Goal: Task Accomplishment & Management: Complete application form

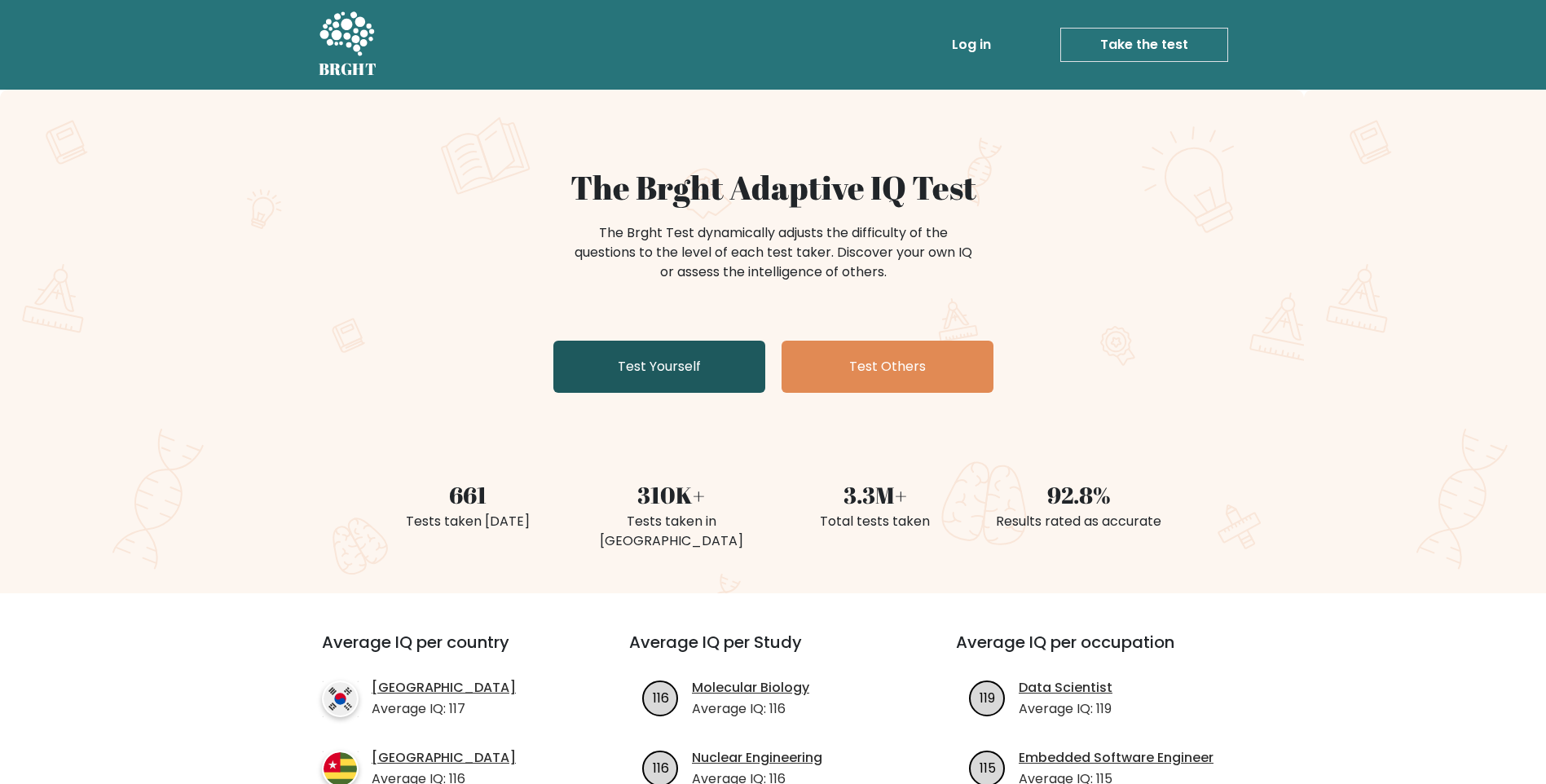
click at [655, 357] on link "Test Yourself" at bounding box center [660, 366] width 212 height 52
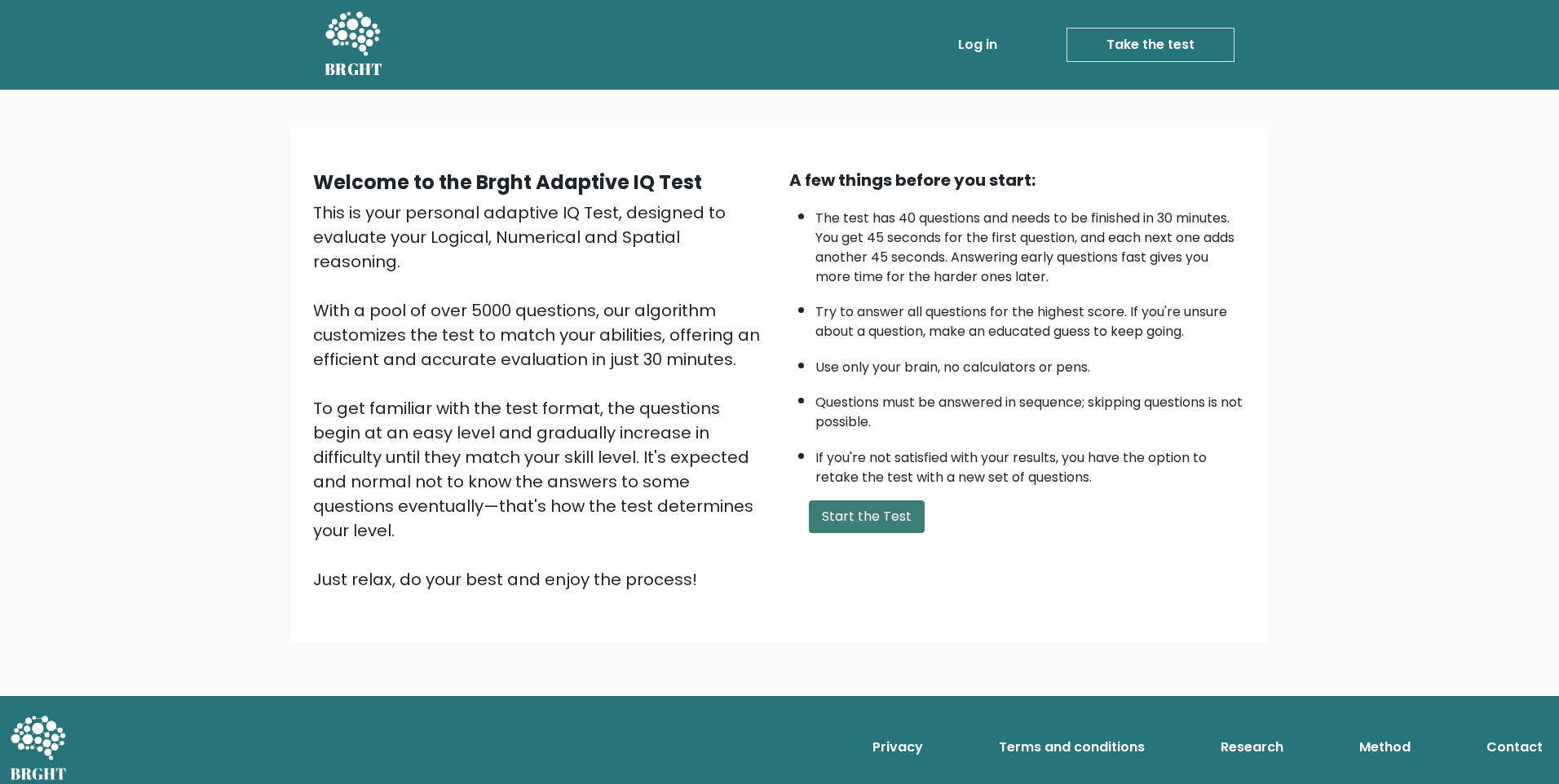
click at [884, 511] on button "Start the Test" at bounding box center [867, 517] width 116 height 32
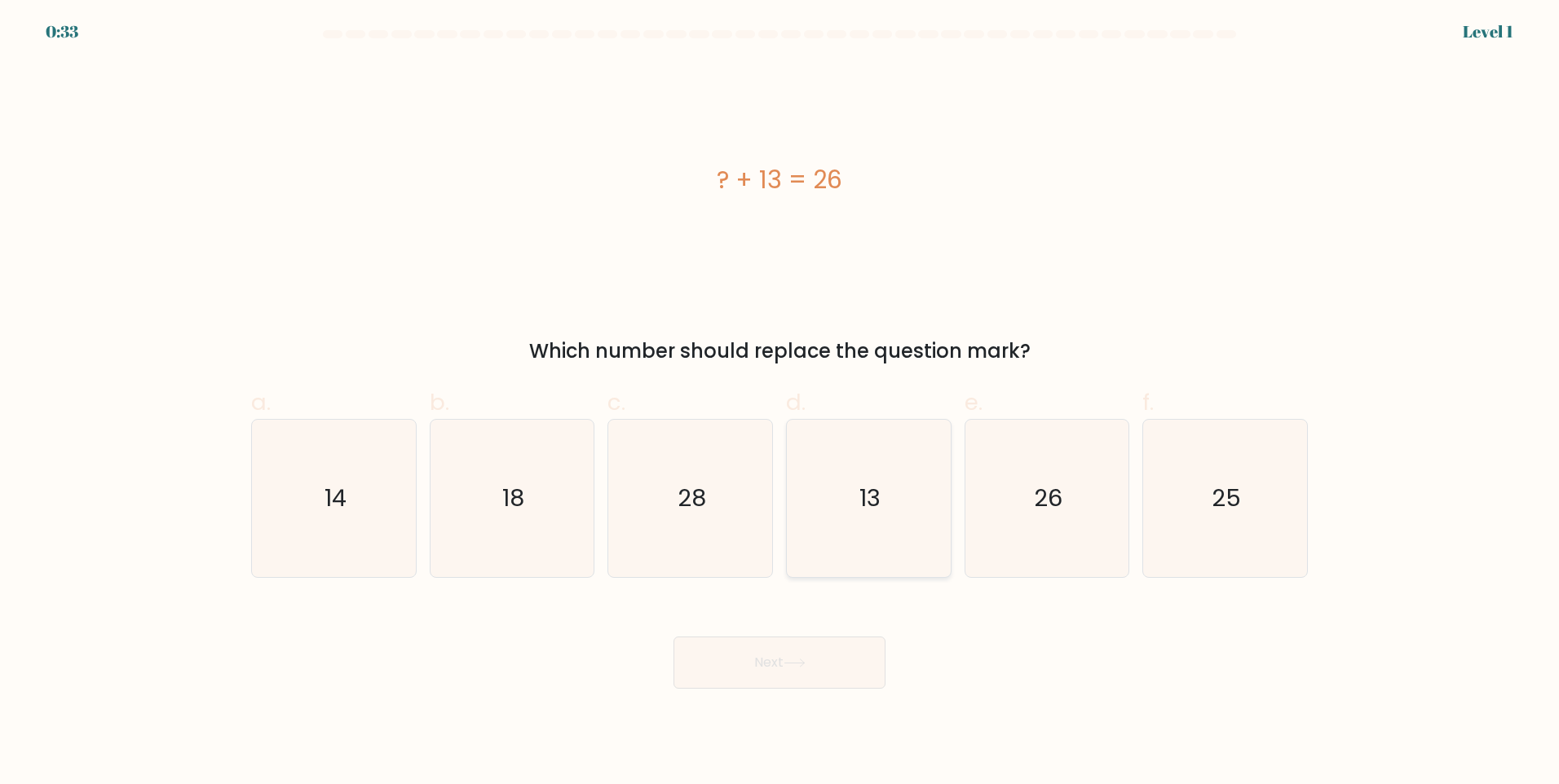
click at [841, 484] on icon "13" at bounding box center [869, 498] width 157 height 157
click at [780, 403] on input "d. 13" at bounding box center [779, 398] width 1 height 10
radio input "true"
click at [825, 659] on button "Next" at bounding box center [779, 662] width 212 height 52
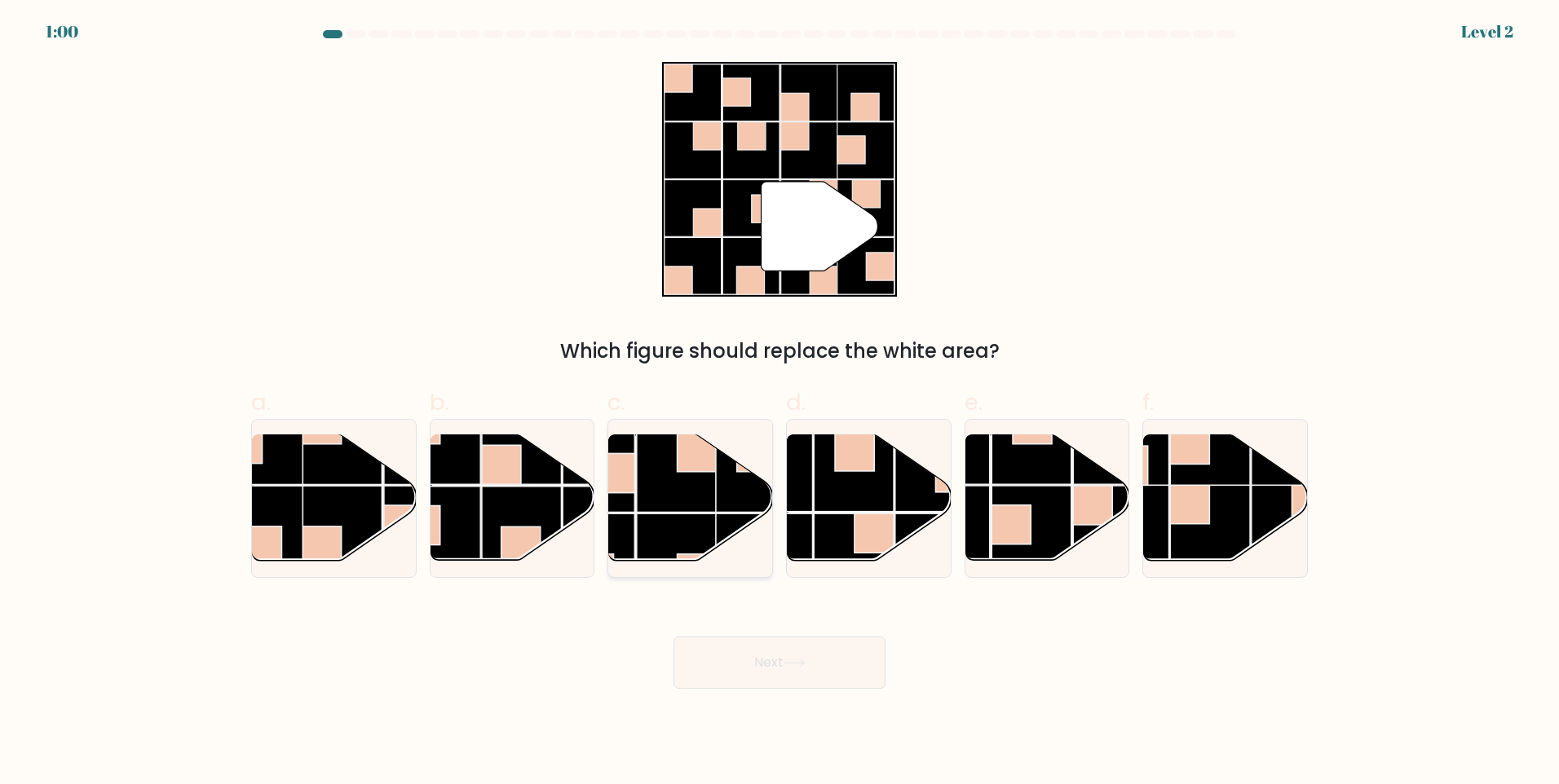
click at [742, 490] on rect at bounding box center [756, 472] width 80 height 80
click at [779, 403] on input "c." at bounding box center [779, 398] width 1 height 10
radio input "true"
click at [812, 659] on button "Next" at bounding box center [779, 662] width 212 height 52
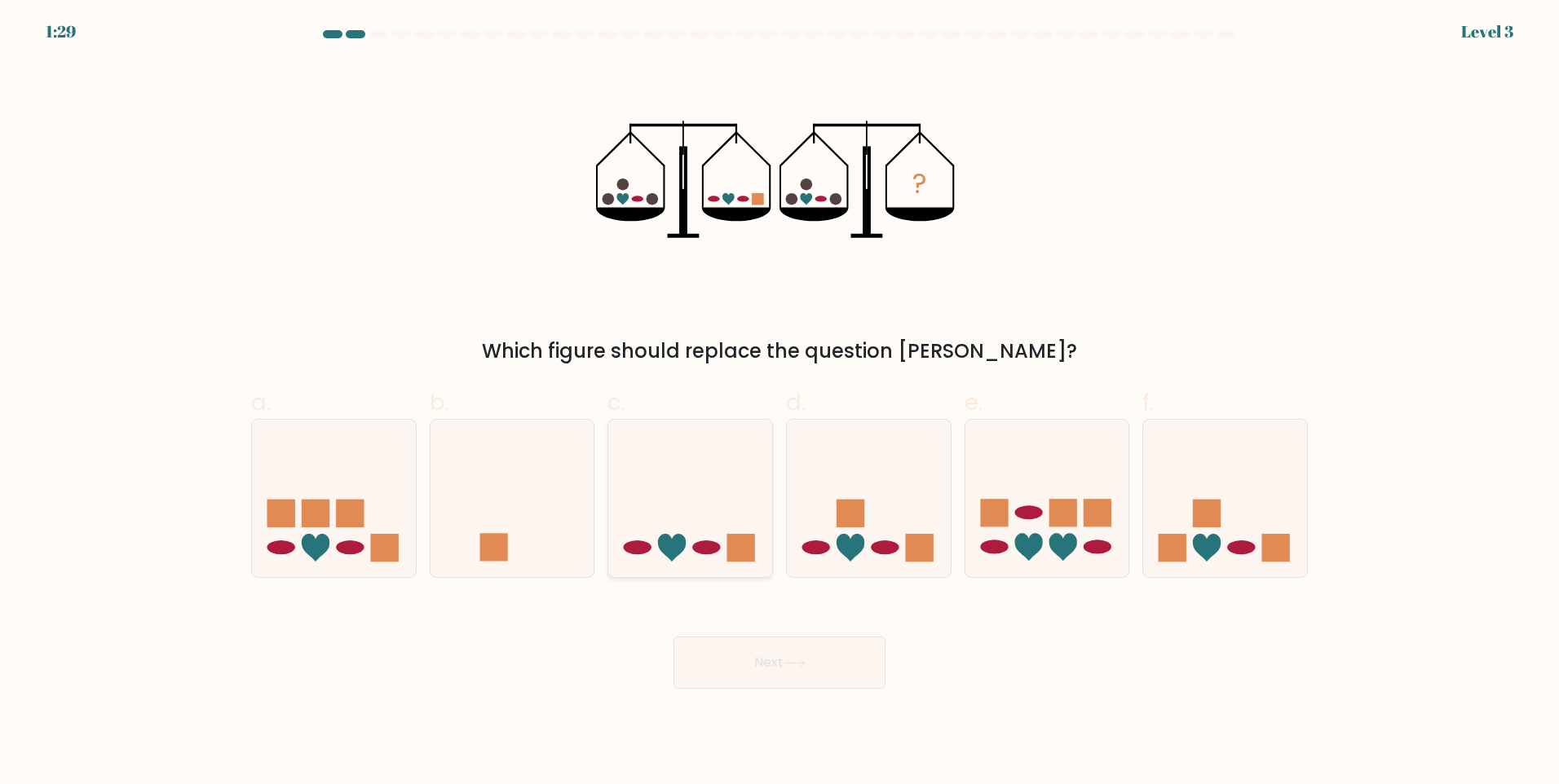
click at [711, 520] on icon at bounding box center [690, 497] width 164 height 136
click at [779, 403] on input "c." at bounding box center [779, 398] width 1 height 10
radio input "true"
click at [766, 659] on button "Next" at bounding box center [779, 662] width 212 height 52
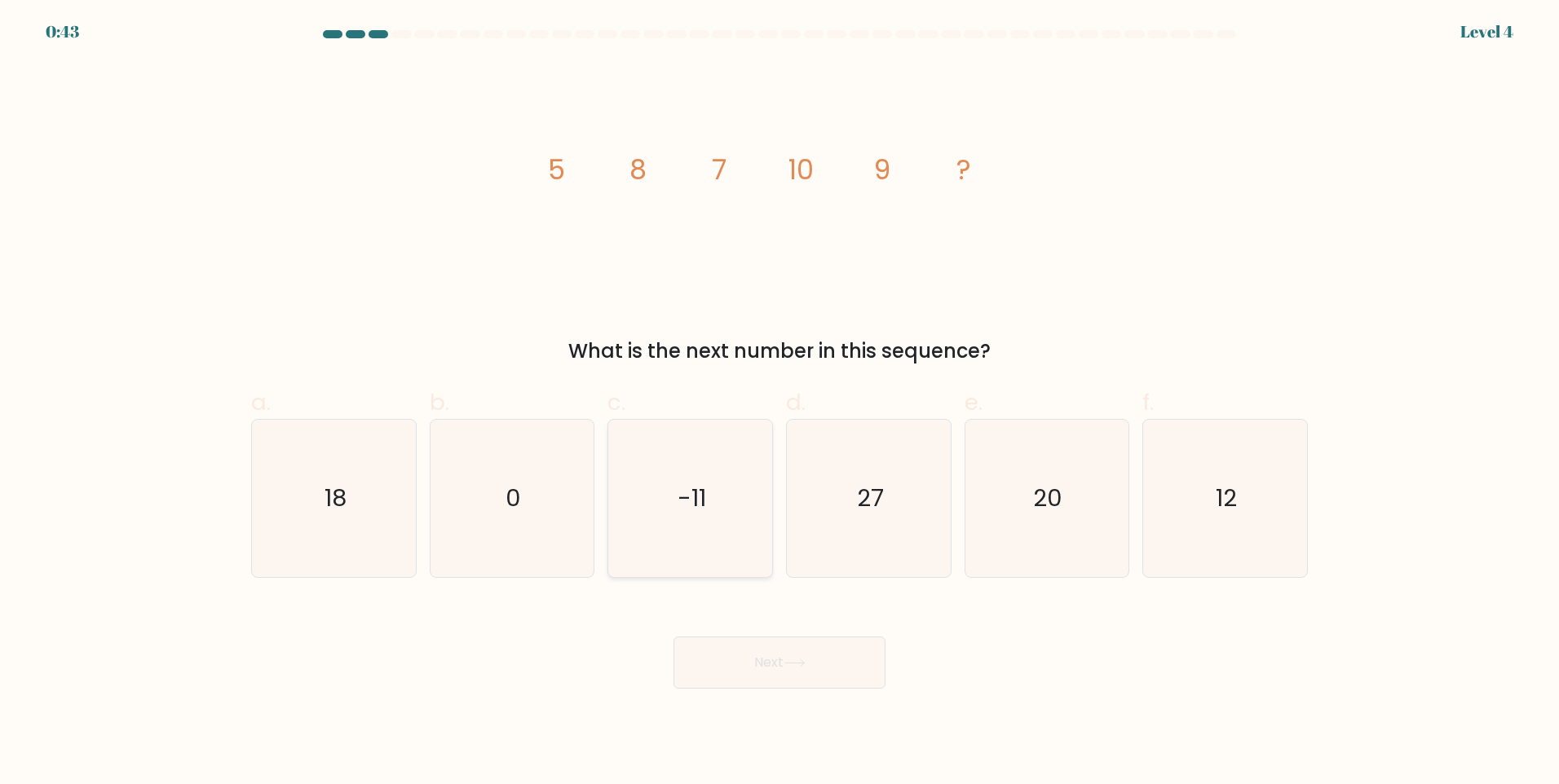
click at [638, 536] on icon "-11" at bounding box center [690, 498] width 157 height 157
click at [779, 403] on input "c. -11" at bounding box center [779, 398] width 1 height 10
radio input "true"
click at [731, 659] on button "Next" at bounding box center [779, 662] width 212 height 52
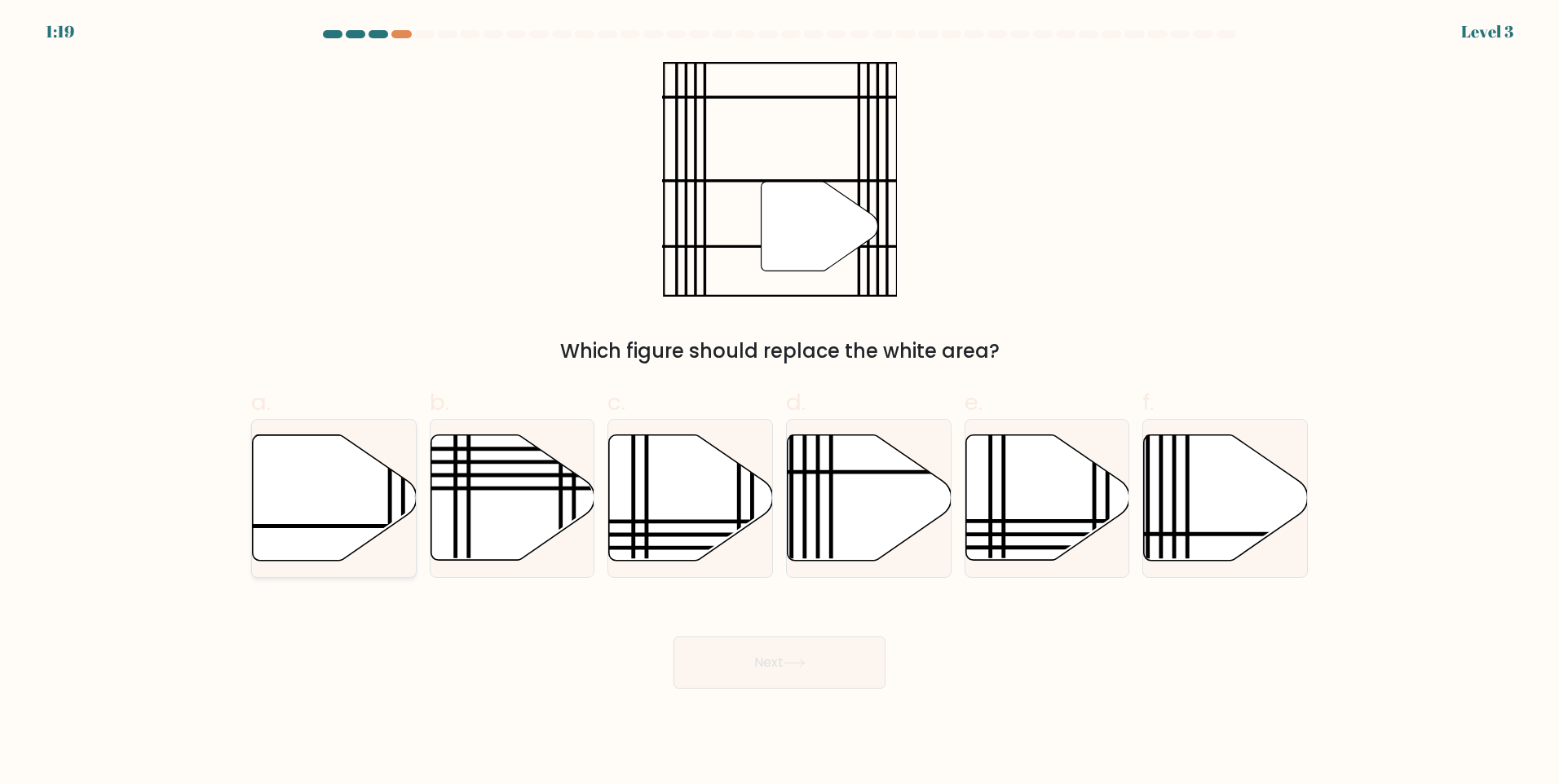
click at [347, 471] on icon at bounding box center [334, 497] width 164 height 125
click at [779, 403] on input "a." at bounding box center [779, 398] width 1 height 10
radio input "true"
click at [832, 640] on button "Next" at bounding box center [779, 662] width 212 height 52
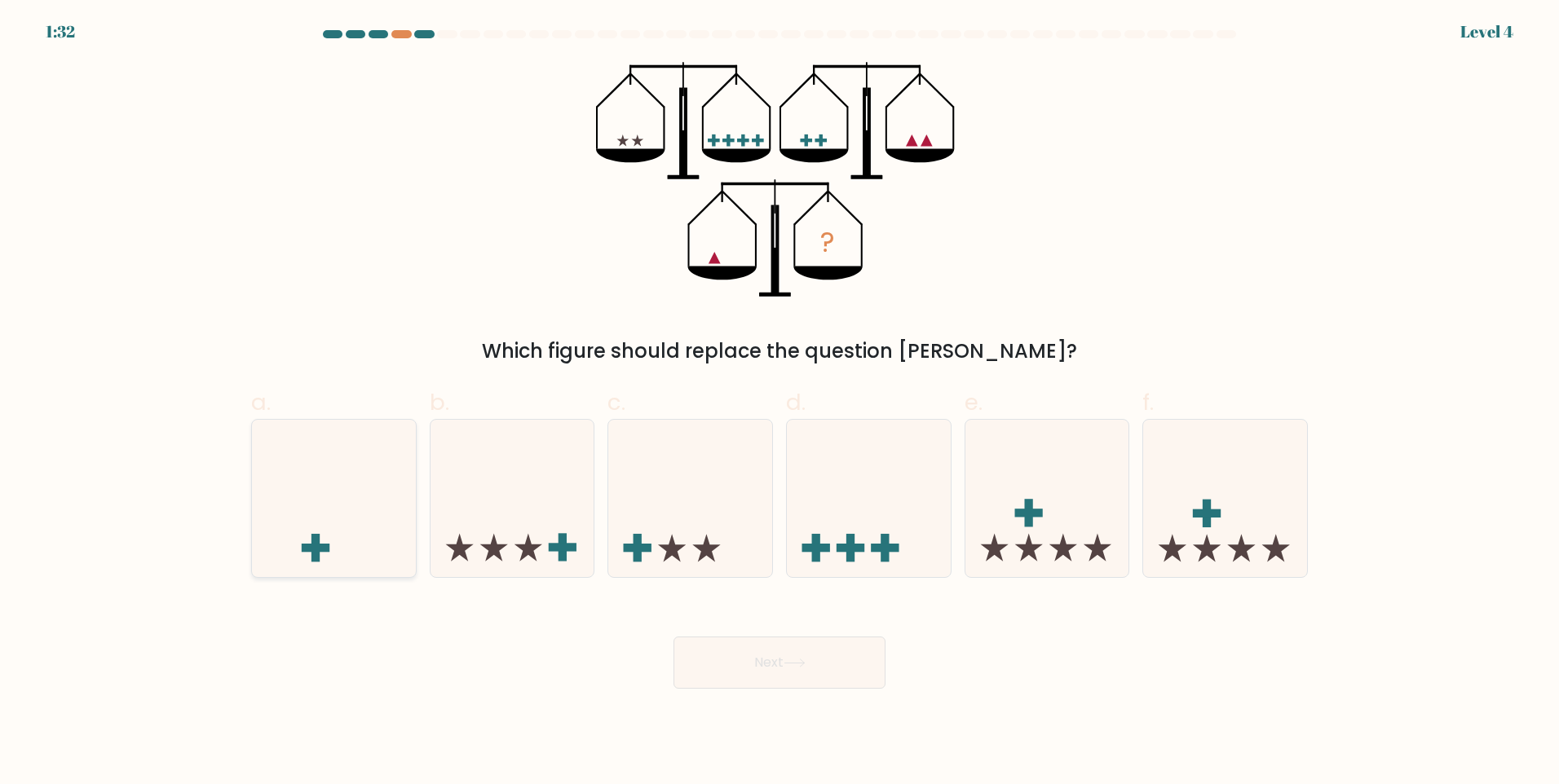
click at [362, 497] on icon at bounding box center [334, 497] width 164 height 136
click at [779, 403] on input "a." at bounding box center [779, 398] width 1 height 10
radio input "true"
click at [788, 659] on icon at bounding box center [794, 663] width 22 height 9
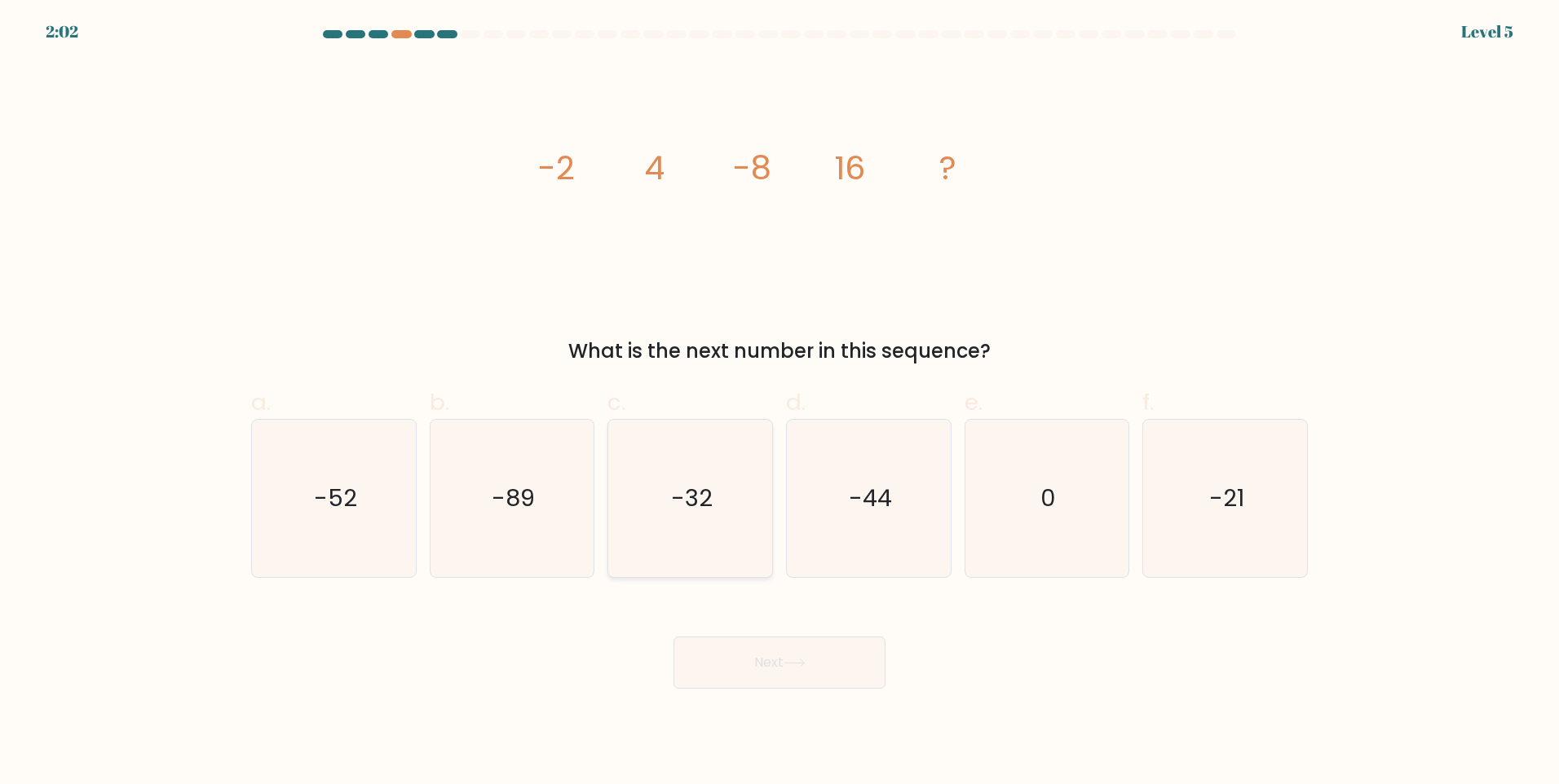
click at [703, 541] on icon "-32" at bounding box center [690, 498] width 157 height 157
click at [779, 403] on input "c. -32" at bounding box center [779, 398] width 1 height 10
radio input "true"
click at [758, 646] on button "Next" at bounding box center [779, 662] width 212 height 52
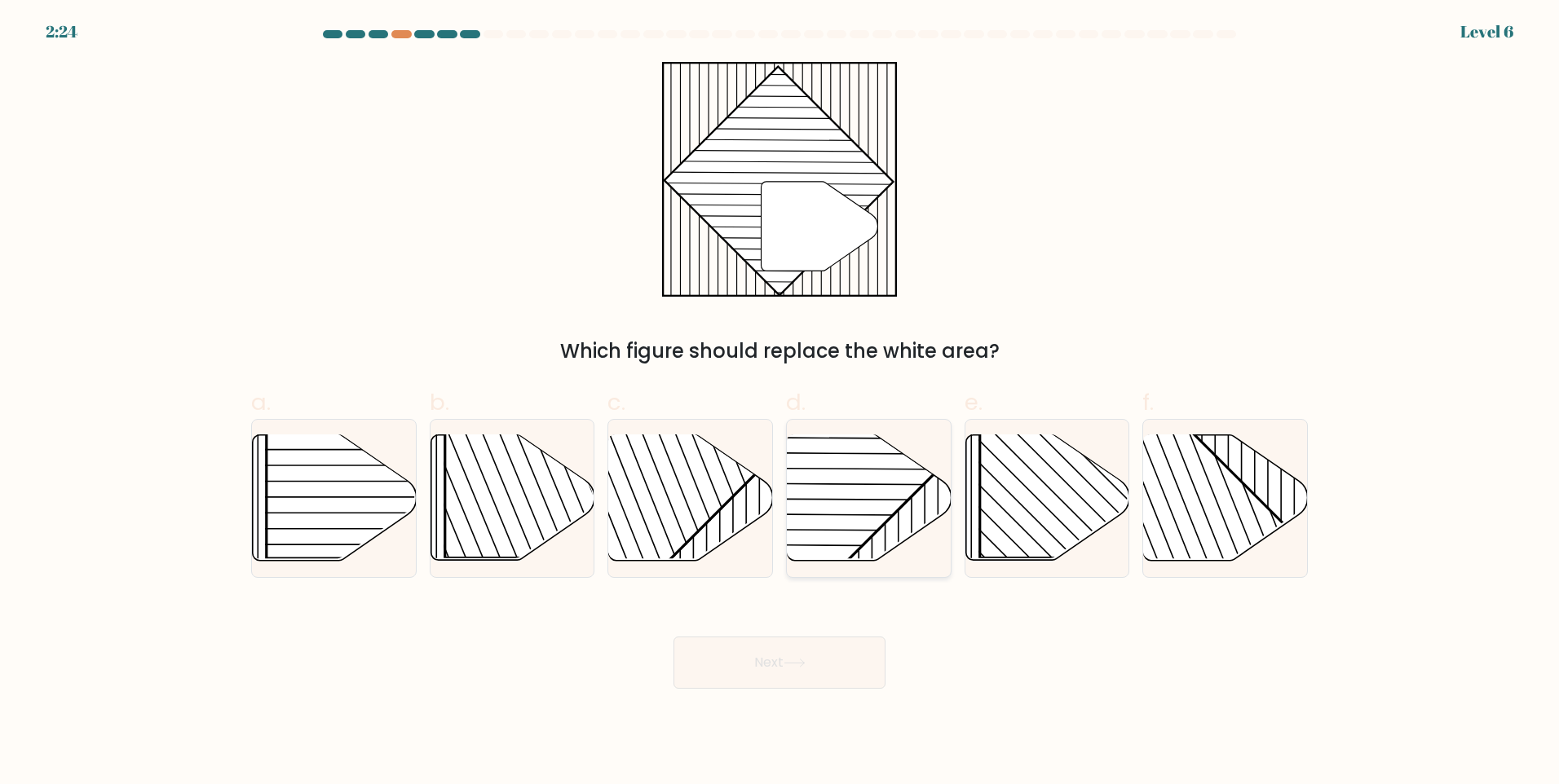
click at [863, 521] on rect at bounding box center [811, 433] width 321 height 321
click at [780, 403] on input "d." at bounding box center [779, 398] width 1 height 10
radio input "true"
click at [832, 659] on button "Next" at bounding box center [779, 662] width 212 height 52
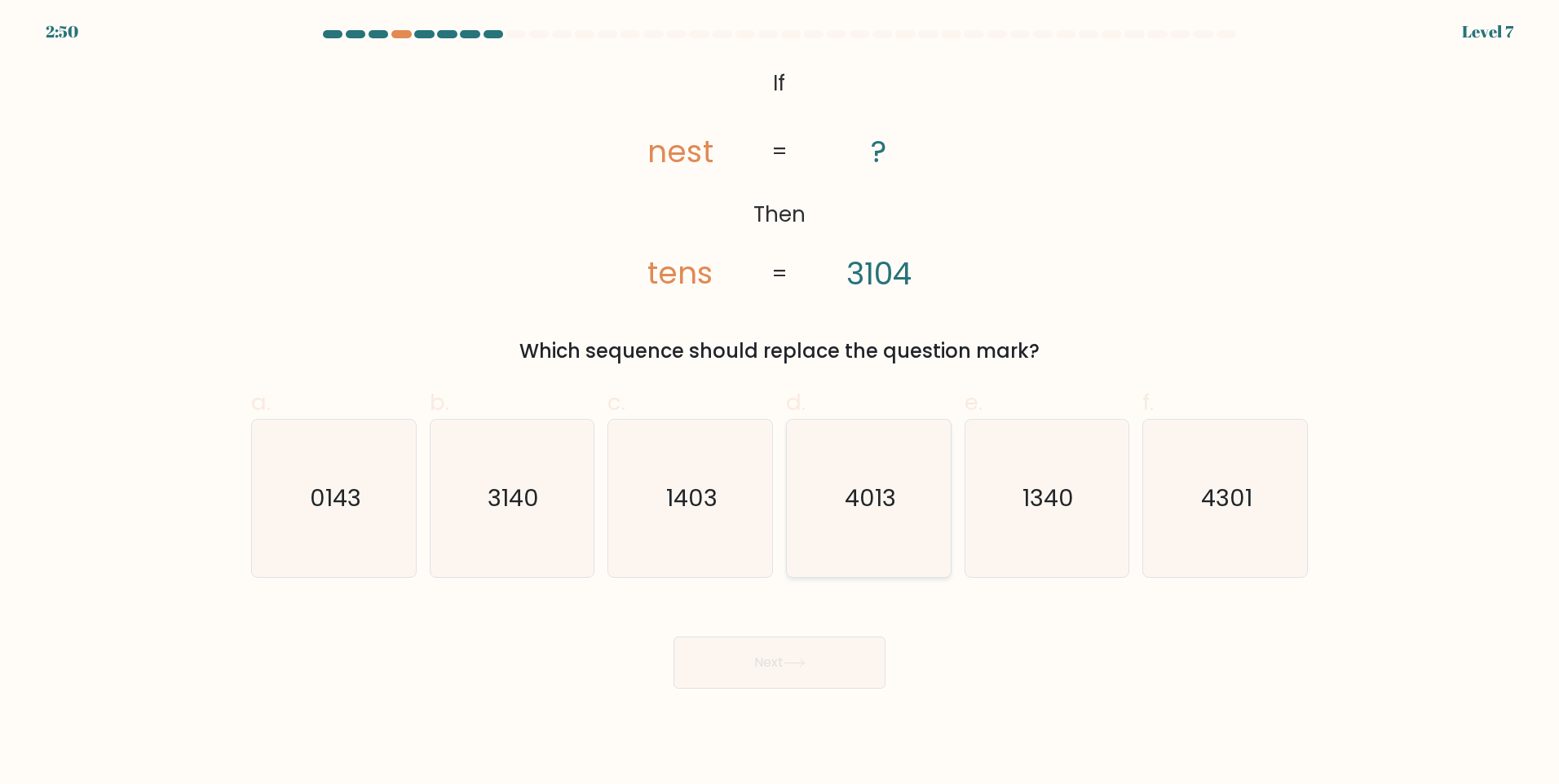
click at [873, 522] on icon "4013" at bounding box center [869, 498] width 157 height 157
click at [780, 403] on input "d. 4013" at bounding box center [779, 398] width 1 height 10
radio input "true"
click at [842, 655] on button "Next" at bounding box center [779, 662] width 212 height 52
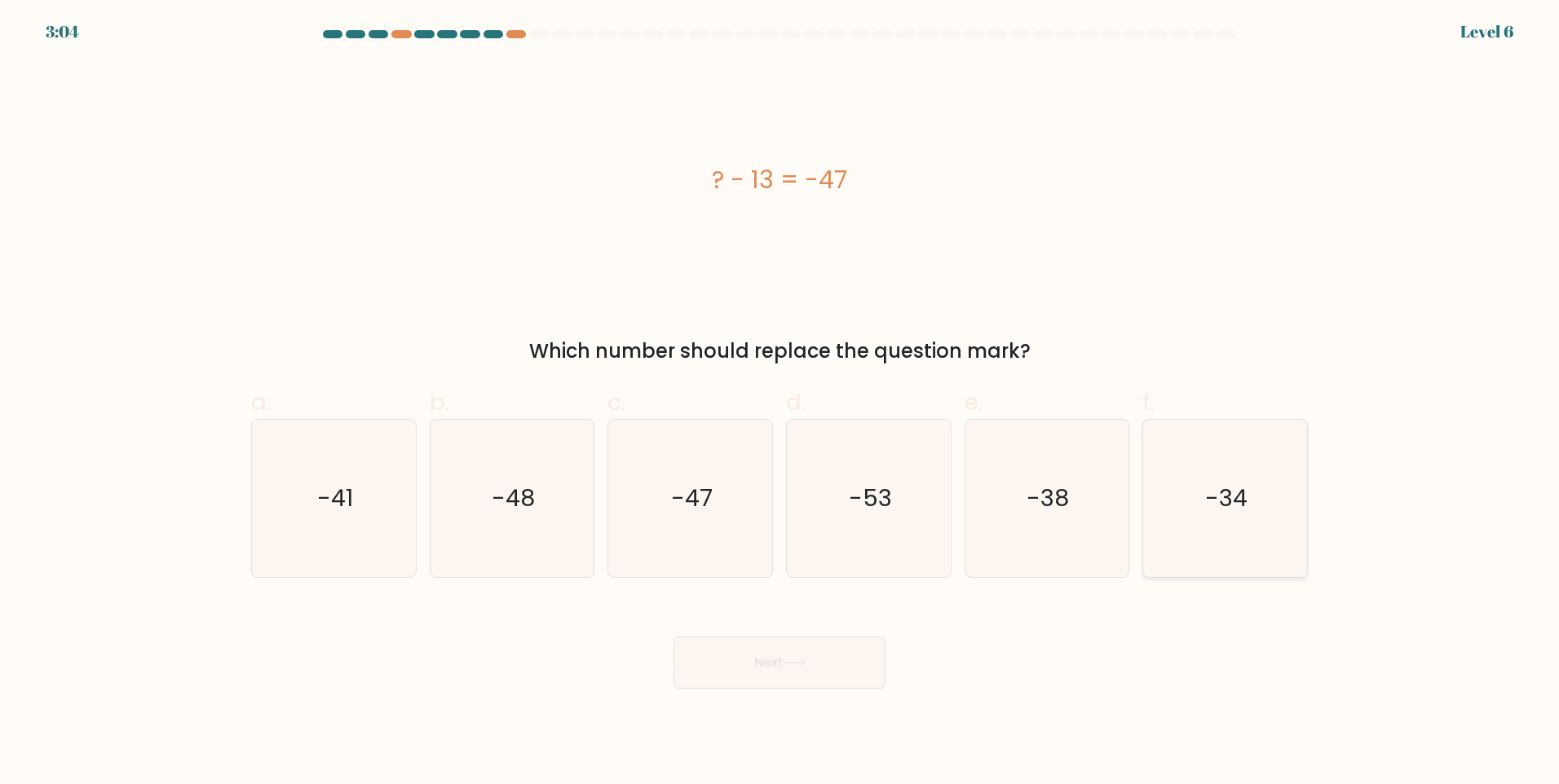
click at [1219, 492] on text "-34" at bounding box center [1227, 498] width 43 height 32
click at [780, 403] on input "f. -34" at bounding box center [779, 398] width 1 height 10
radio input "true"
click at [824, 653] on button "Next" at bounding box center [779, 662] width 212 height 52
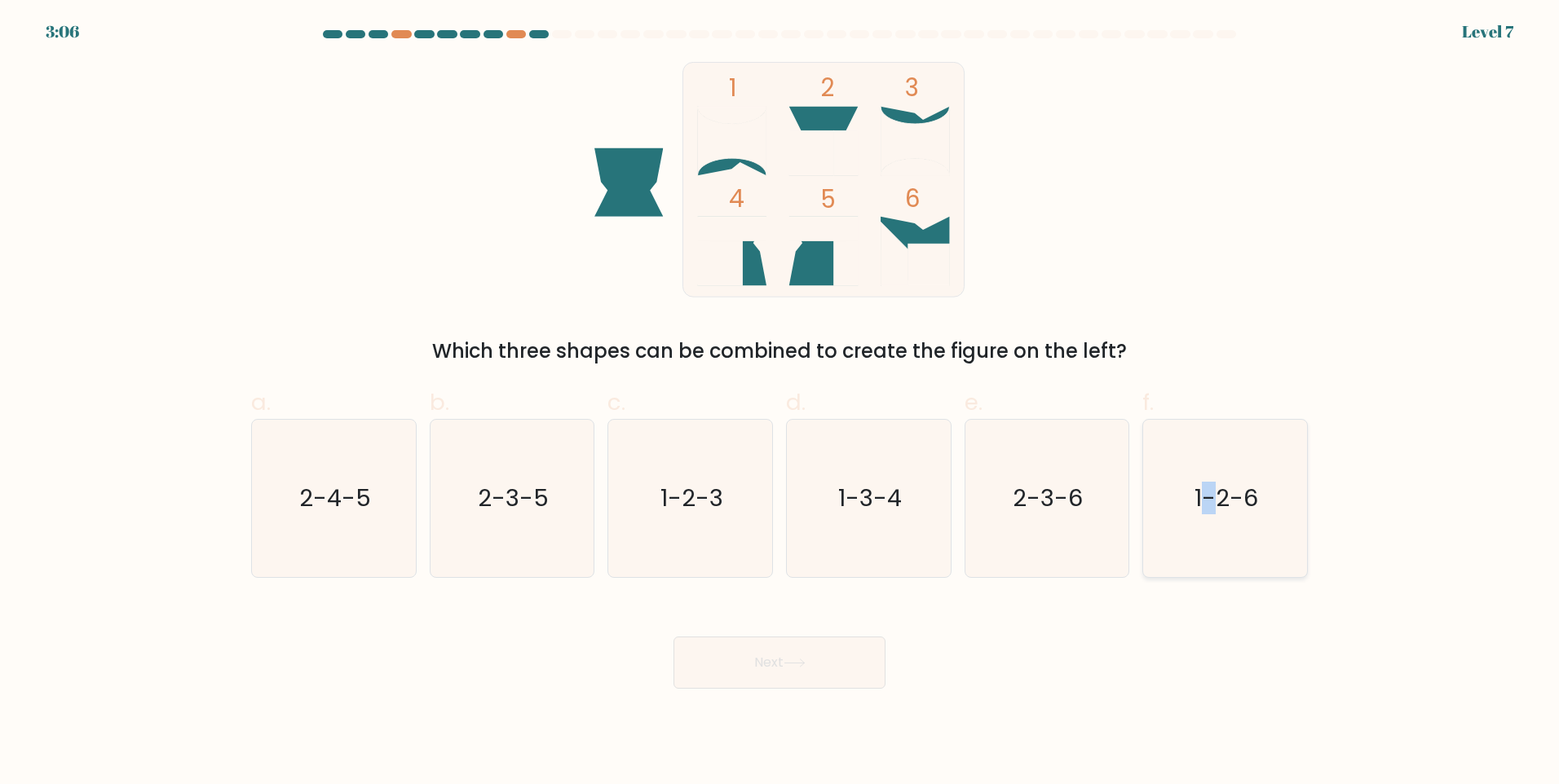
click at [1215, 557] on icon "1-2-6" at bounding box center [1225, 498] width 157 height 157
click at [876, 644] on button "Next" at bounding box center [779, 662] width 212 height 52
click at [849, 657] on button "Next" at bounding box center [779, 662] width 212 height 52
click at [1189, 477] on icon "1-2-6" at bounding box center [1225, 498] width 157 height 157
click at [780, 403] on input "f. 1-2-6" at bounding box center [779, 398] width 1 height 10
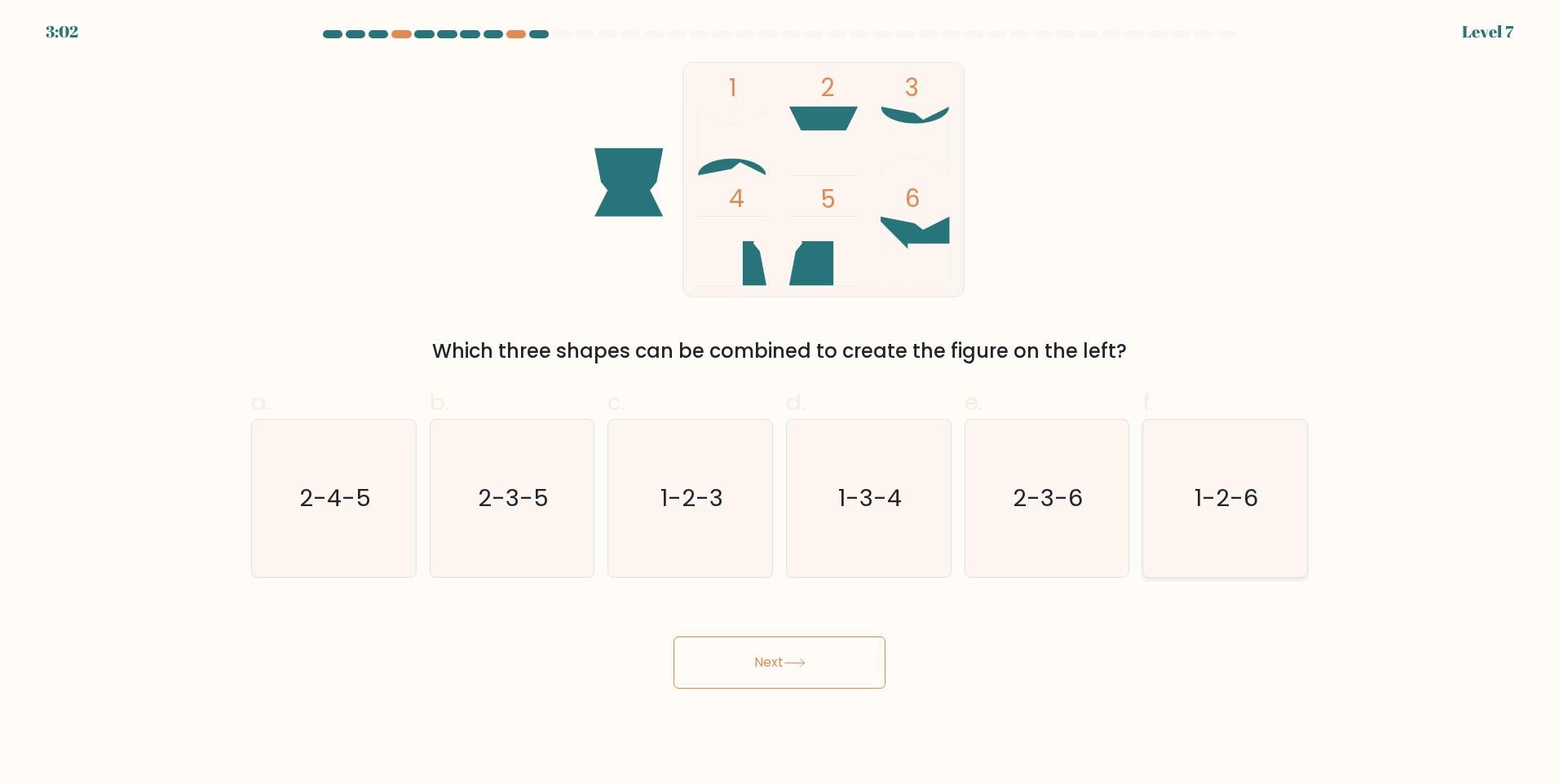
radio input "true"
click at [861, 669] on button "Next" at bounding box center [779, 662] width 212 height 52
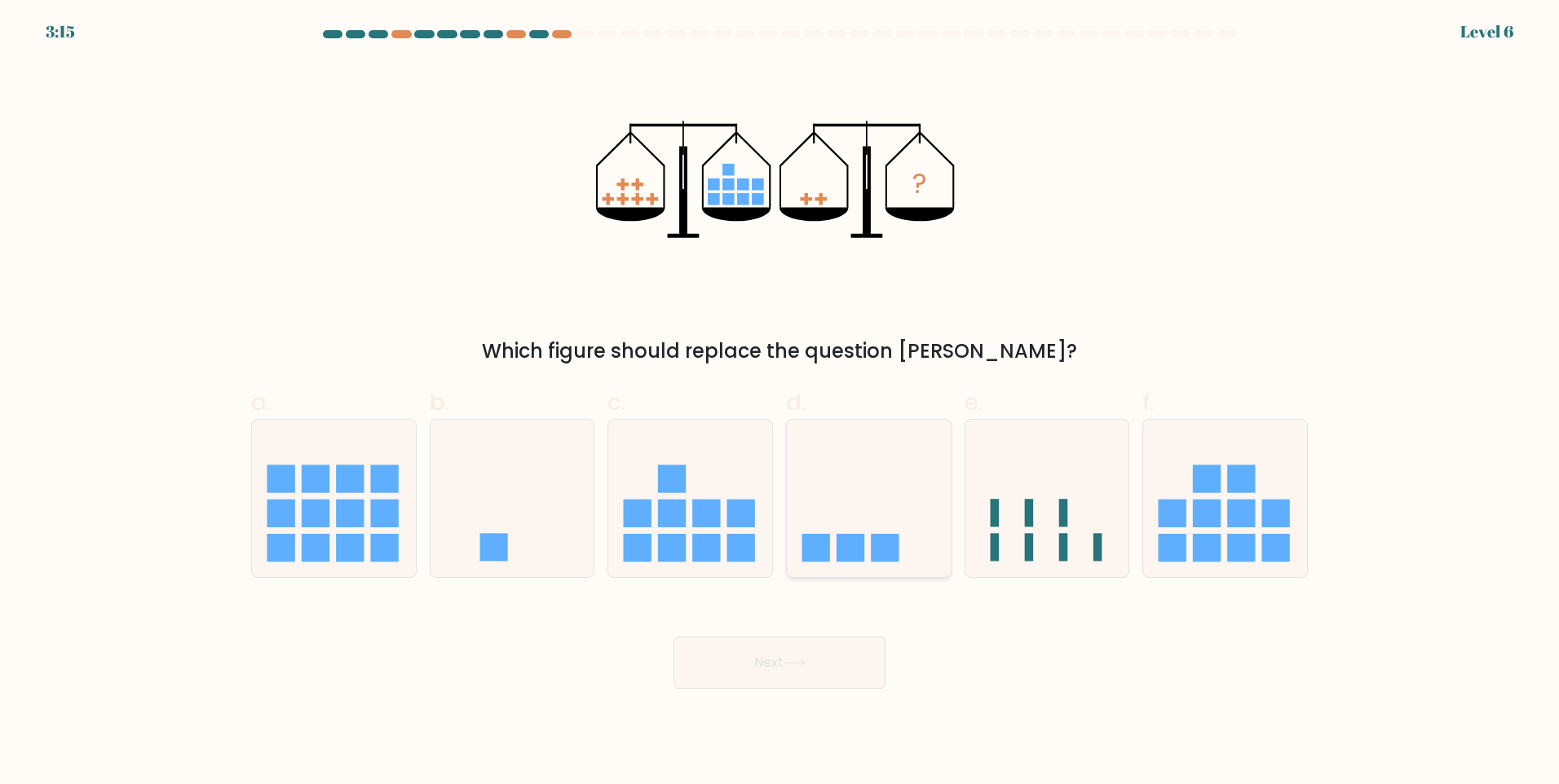
click at [874, 559] on rect at bounding box center [884, 548] width 27 height 27
click at [780, 403] on input "d." at bounding box center [779, 398] width 1 height 10
radio input "true"
click at [854, 653] on button "Next" at bounding box center [779, 662] width 212 height 52
click at [835, 666] on button "Next" at bounding box center [779, 662] width 212 height 52
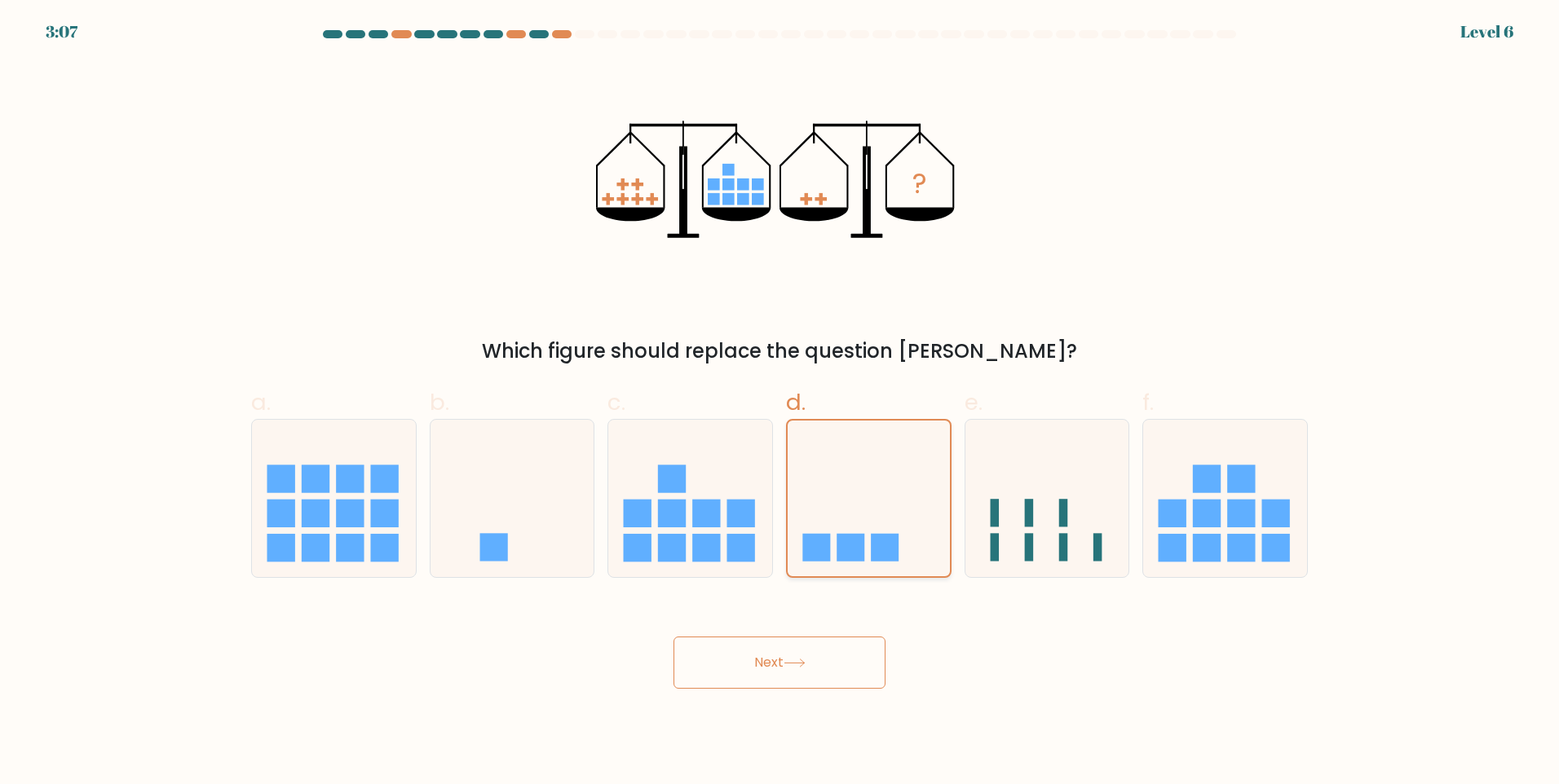
click at [857, 472] on icon at bounding box center [869, 498] width 162 height 135
click at [780, 403] on input "d." at bounding box center [779, 398] width 1 height 10
click at [807, 655] on button "Next" at bounding box center [779, 662] width 212 height 52
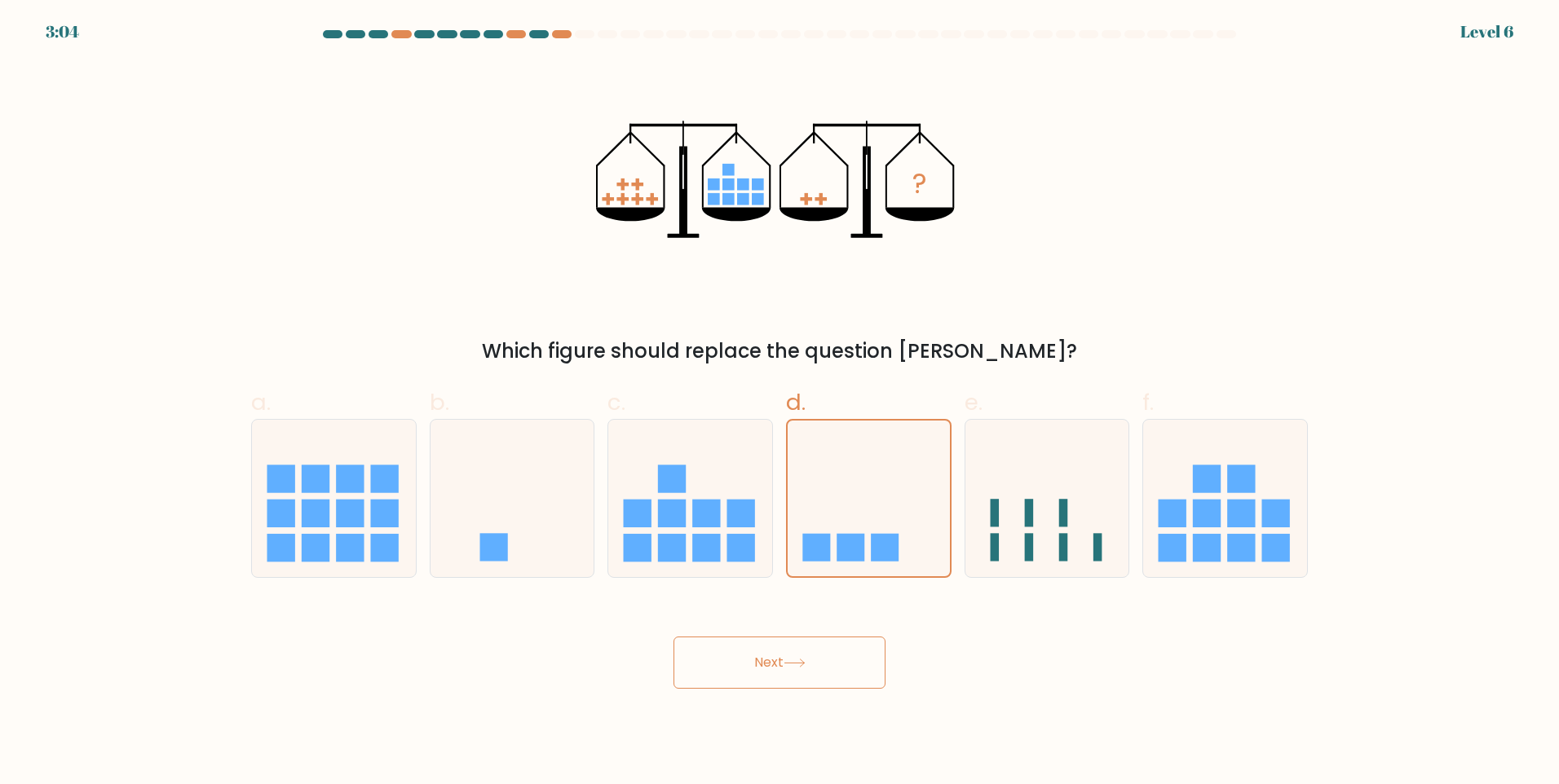
click at [807, 655] on button "Next" at bounding box center [779, 662] width 212 height 52
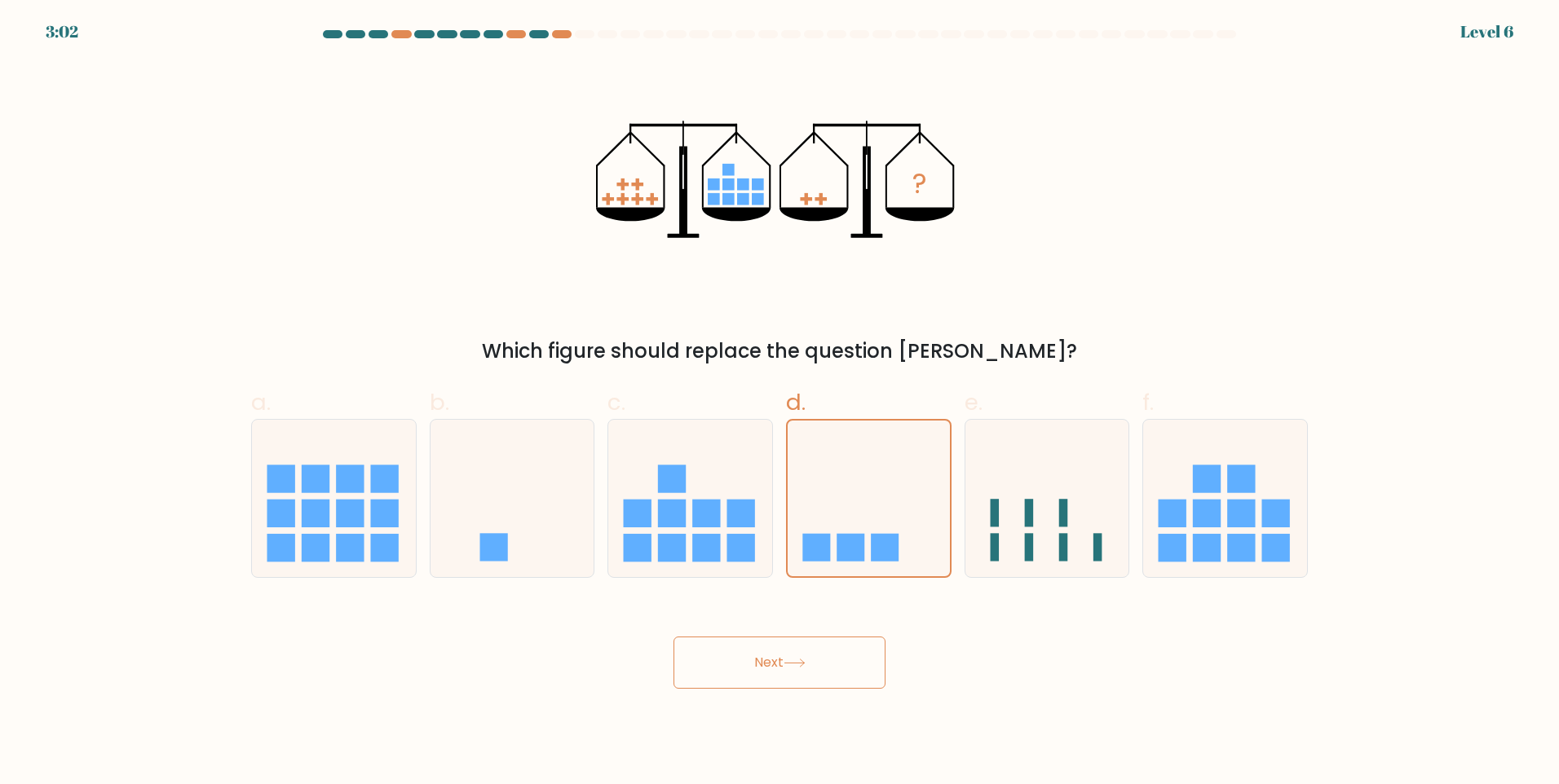
click at [807, 655] on button "Next" at bounding box center [779, 662] width 212 height 52
click at [719, 496] on icon at bounding box center [690, 497] width 164 height 136
click at [779, 403] on input "c." at bounding box center [779, 398] width 1 height 10
radio input "true"
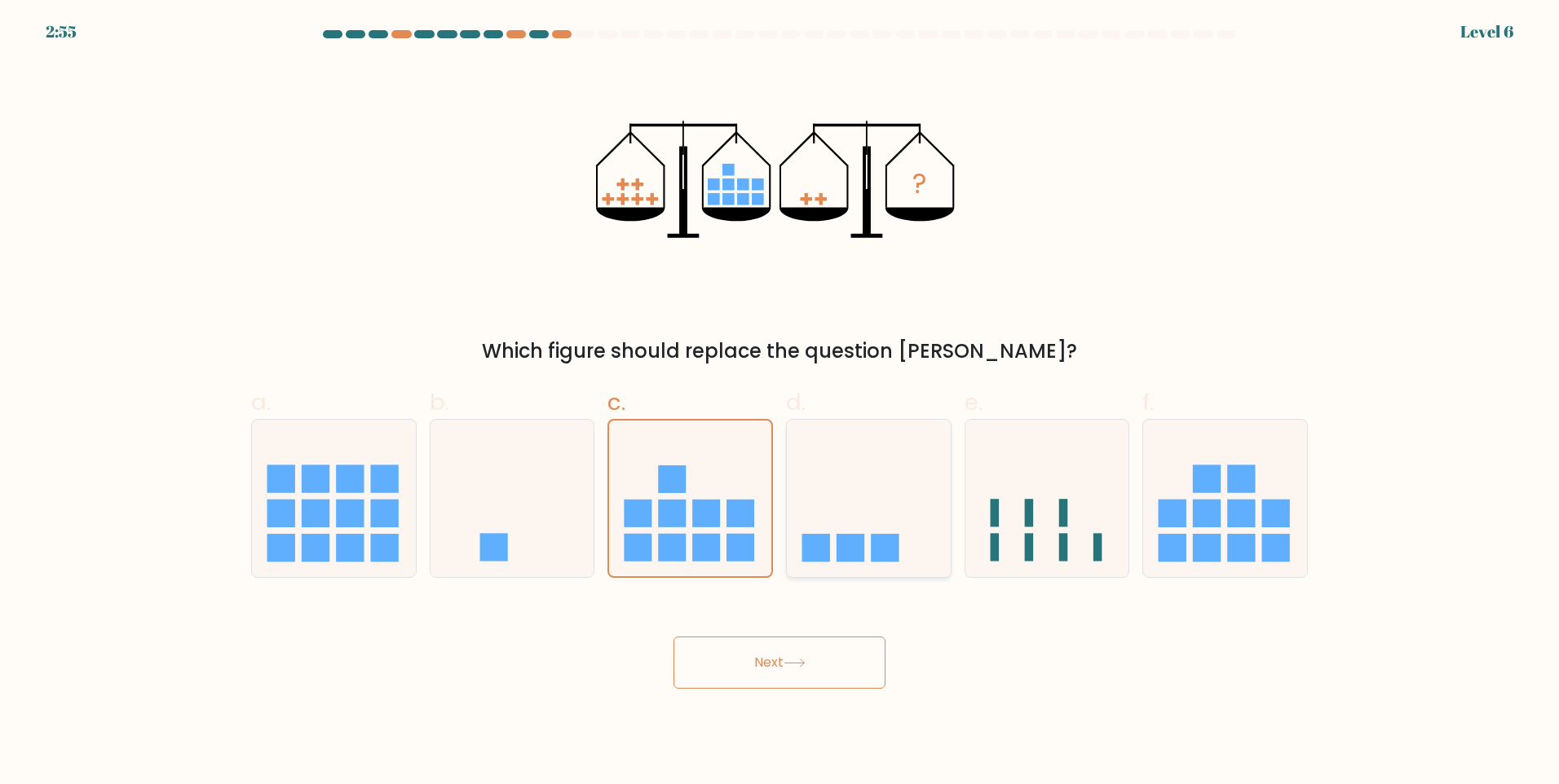
click at [829, 491] on icon at bounding box center [869, 497] width 164 height 136
click at [780, 403] on input "d." at bounding box center [779, 398] width 1 height 10
radio input "true"
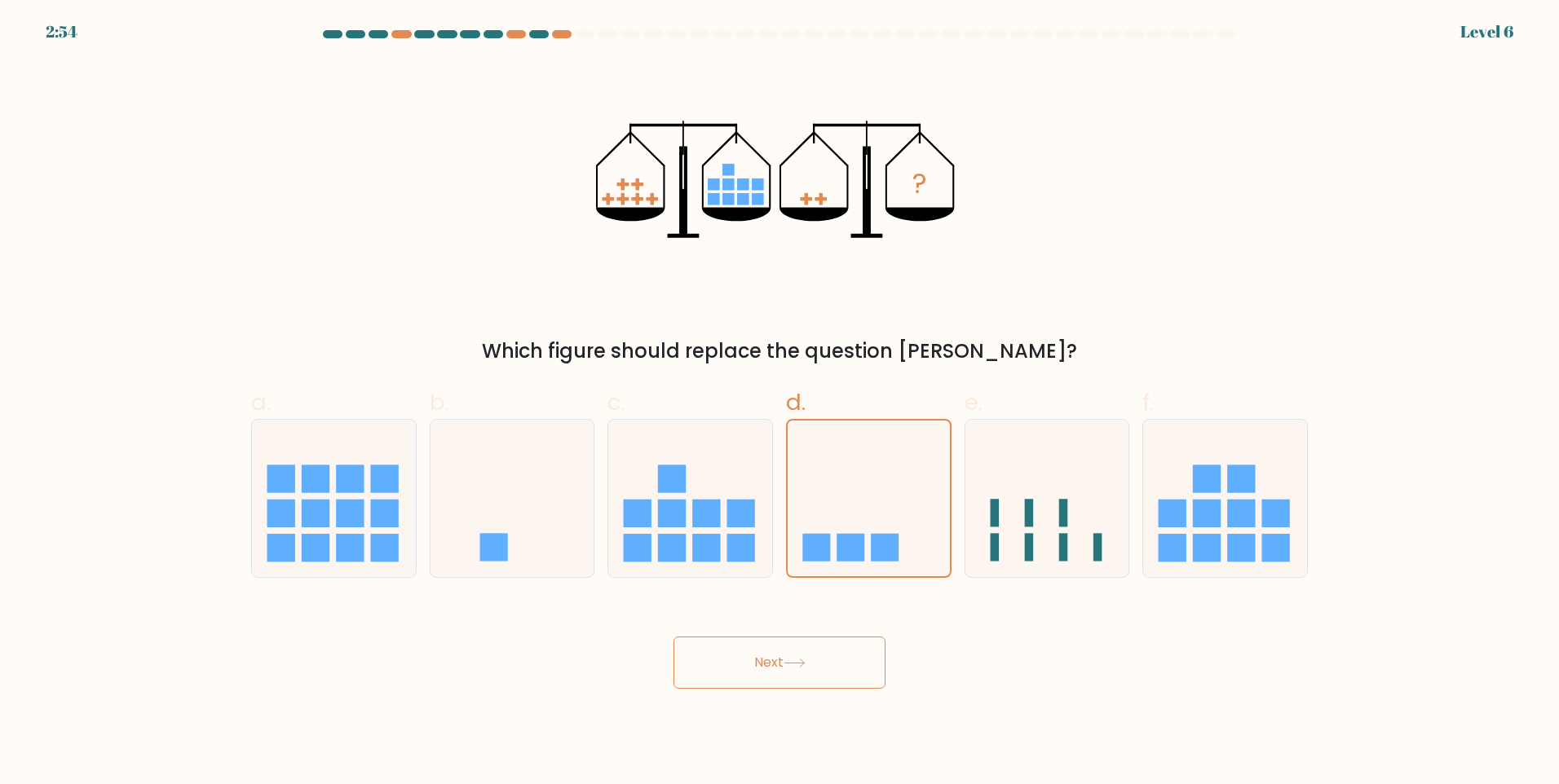
click at [830, 667] on button "Next" at bounding box center [779, 662] width 212 height 52
click at [769, 659] on button "Next" at bounding box center [779, 662] width 212 height 52
click at [771, 658] on button "Next" at bounding box center [779, 662] width 212 height 52
